Goal: Navigation & Orientation: Find specific page/section

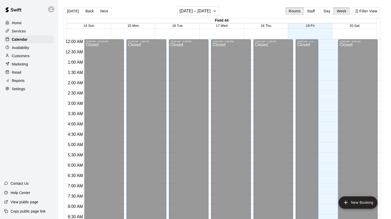
scroll to position [288, 0]
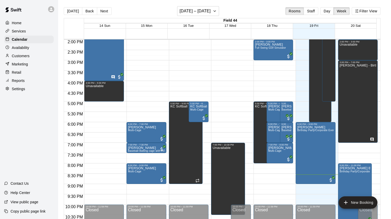
click at [19, 22] on p "Home" at bounding box center [17, 22] width 10 height 5
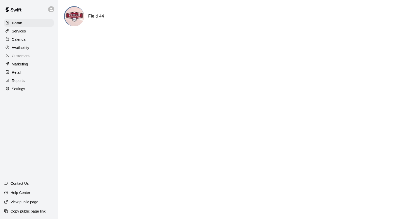
click at [20, 42] on p "Calendar" at bounding box center [19, 39] width 15 height 5
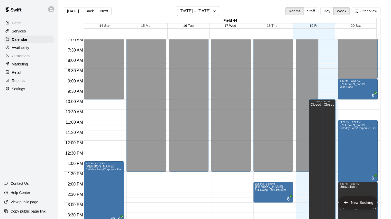
scroll to position [154, 0]
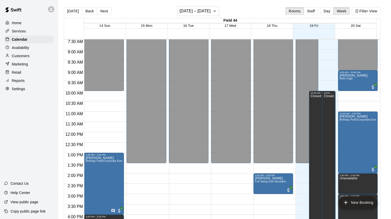
click at [26, 30] on p "Services" at bounding box center [19, 31] width 14 height 5
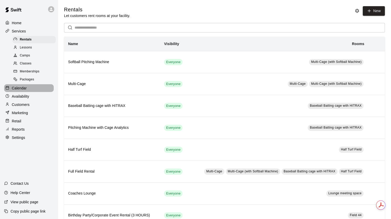
click at [19, 91] on p "Calendar" at bounding box center [19, 87] width 15 height 5
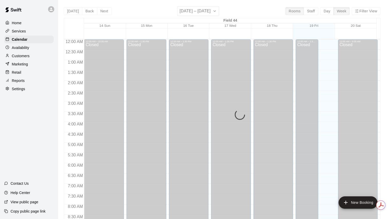
scroll to position [288, 0]
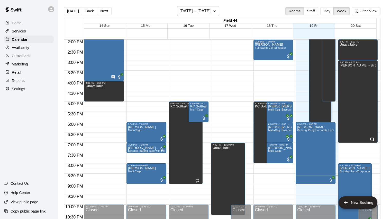
click at [16, 23] on p "Home" at bounding box center [17, 22] width 10 height 5
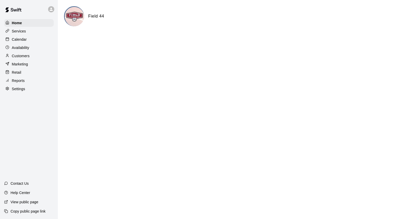
click at [16, 23] on p "Home" at bounding box center [17, 22] width 10 height 5
click at [25, 41] on p "Calendar" at bounding box center [19, 39] width 15 height 5
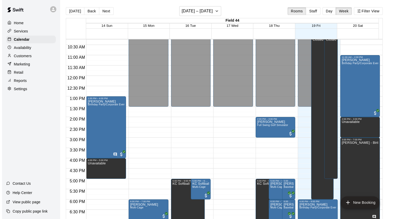
scroll to position [288, 0]
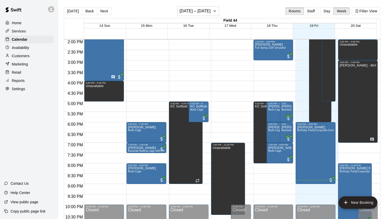
click at [20, 40] on p "Calendar" at bounding box center [20, 39] width 16 height 5
click at [18, 24] on p "Home" at bounding box center [17, 22] width 10 height 5
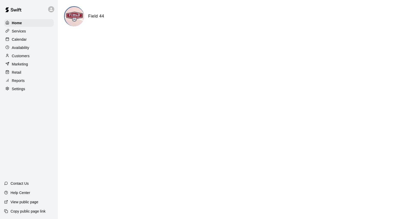
click at [29, 58] on p "Customers" at bounding box center [21, 55] width 18 height 5
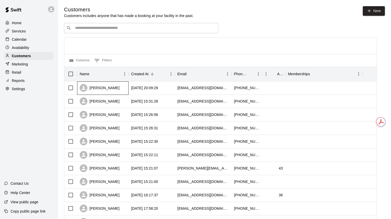
click at [101, 90] on div "Kait popely" at bounding box center [100, 88] width 40 height 8
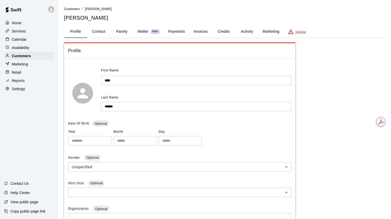
click at [247, 32] on button "Activity" at bounding box center [246, 31] width 23 height 12
